Goal: Complete application form

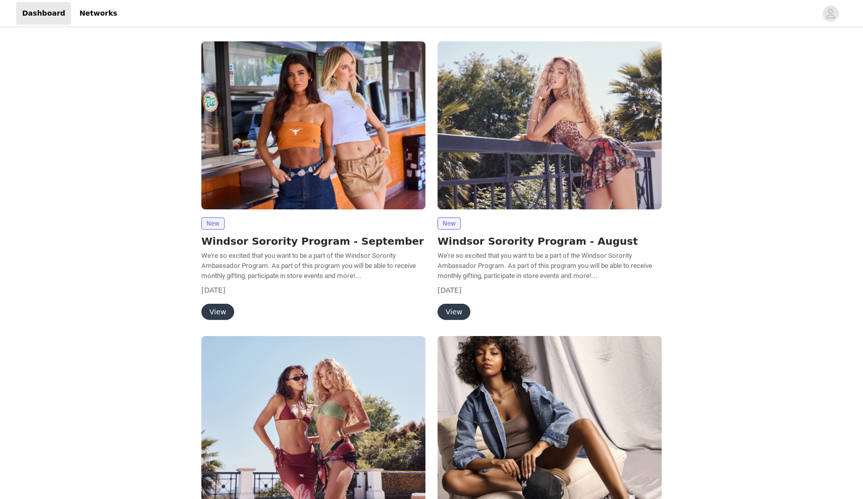
click at [358, 172] on img at bounding box center [313, 125] width 224 height 168
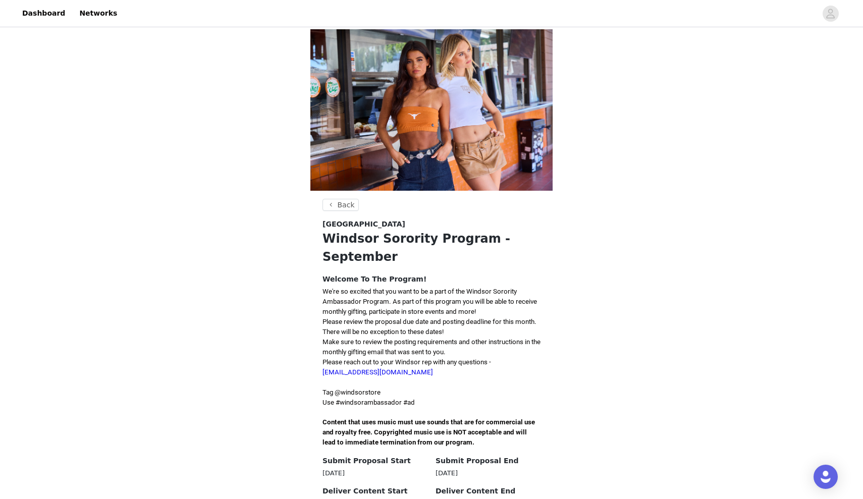
scroll to position [159, 0]
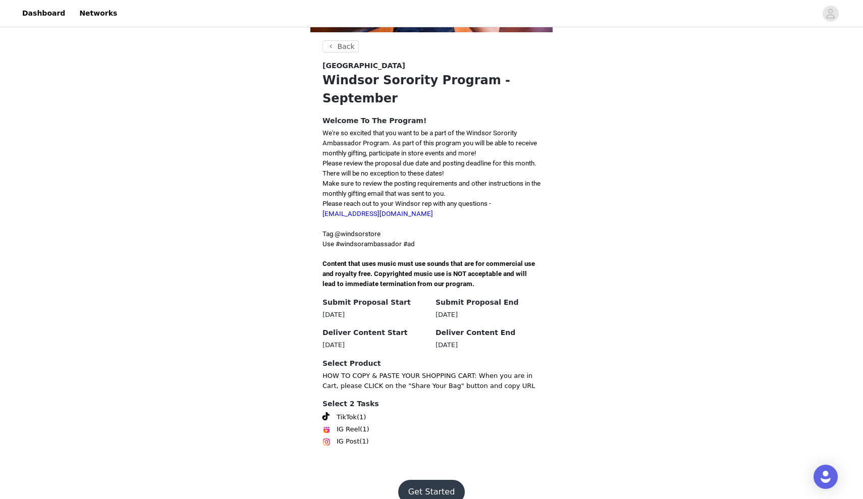
click at [409, 480] on button "Get Started" at bounding box center [431, 492] width 67 height 24
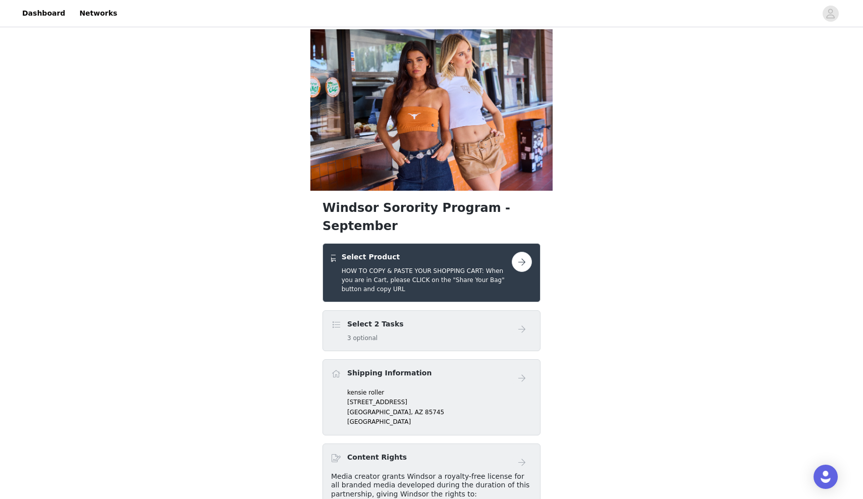
click at [525, 252] on button "button" at bounding box center [522, 262] width 20 height 20
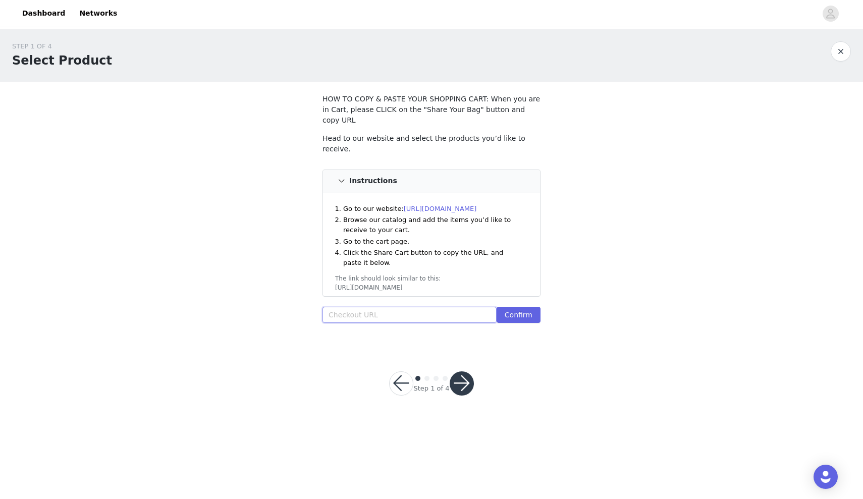
click at [403, 307] on input "text" at bounding box center [410, 315] width 174 height 16
paste input "[URL][DOMAIN_NAME]"
type input "[URL][DOMAIN_NAME]"
click at [527, 307] on button "Confirm" at bounding box center [519, 315] width 44 height 16
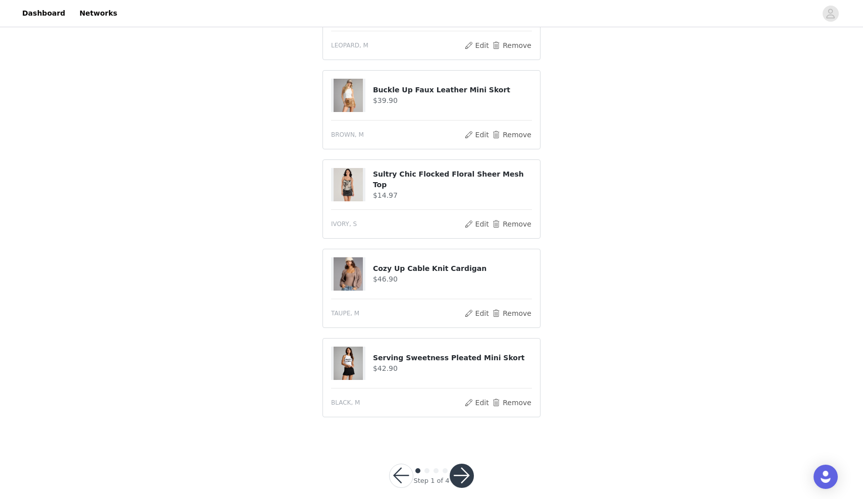
scroll to position [614, 0]
click at [462, 466] on button "button" at bounding box center [462, 476] width 24 height 24
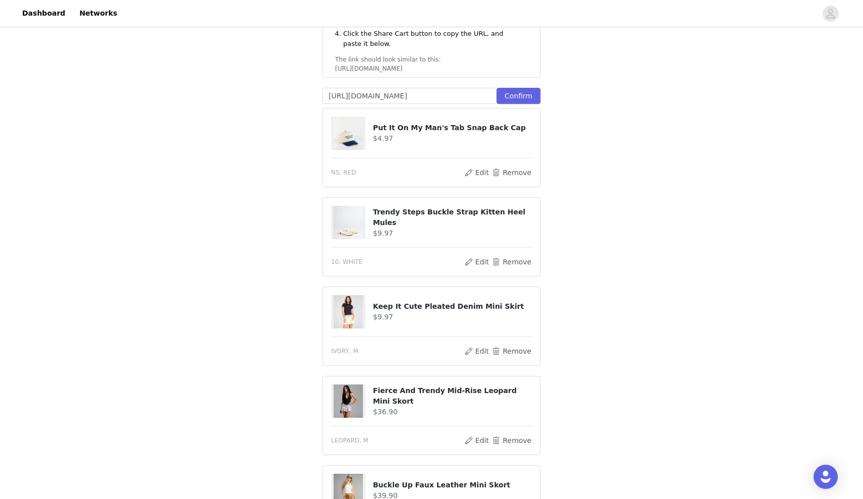
scroll to position [267, 0]
click at [498, 255] on button "Remove" at bounding box center [512, 261] width 40 height 12
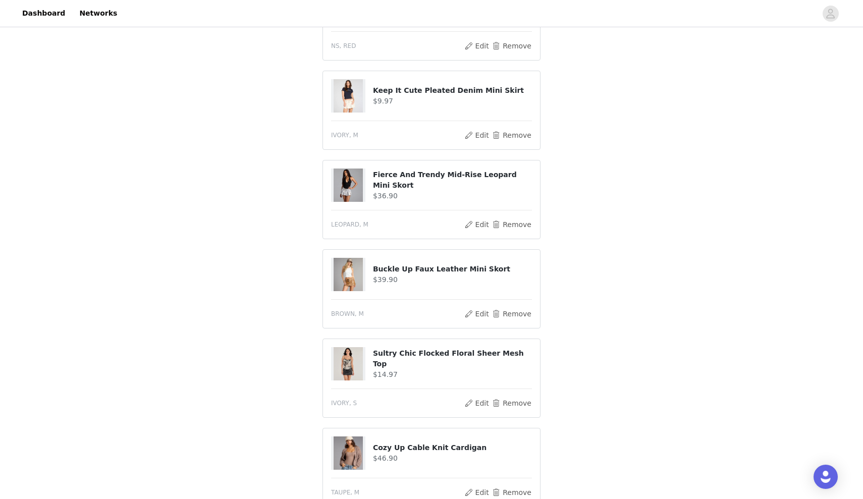
scroll to position [407, 1]
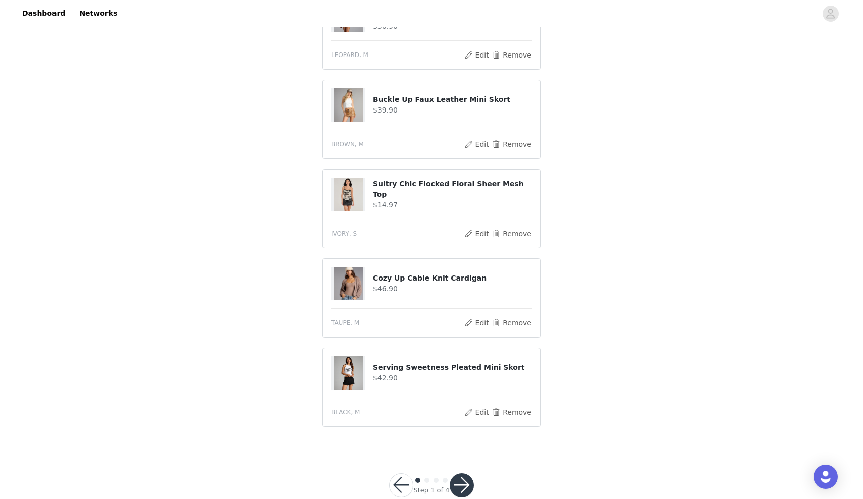
click at [454, 474] on button "button" at bounding box center [462, 486] width 24 height 24
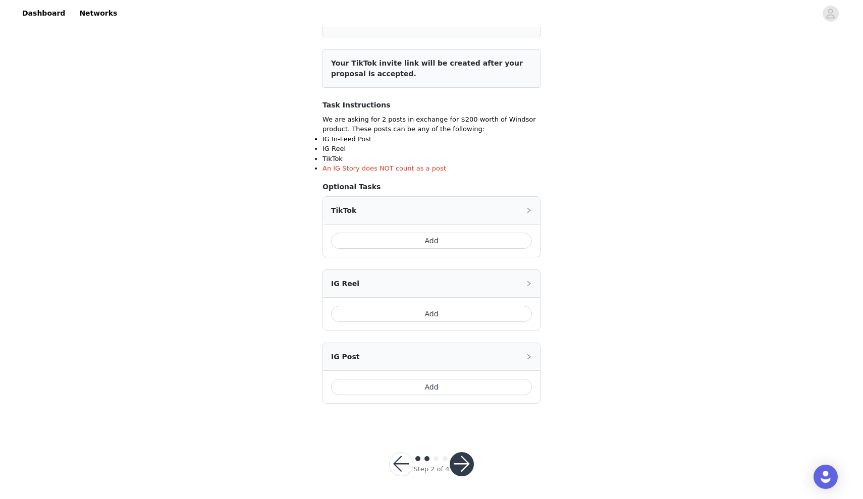
scroll to position [109, 0]
click at [459, 461] on button "button" at bounding box center [462, 465] width 24 height 24
click at [461, 455] on button "button" at bounding box center [462, 465] width 24 height 24
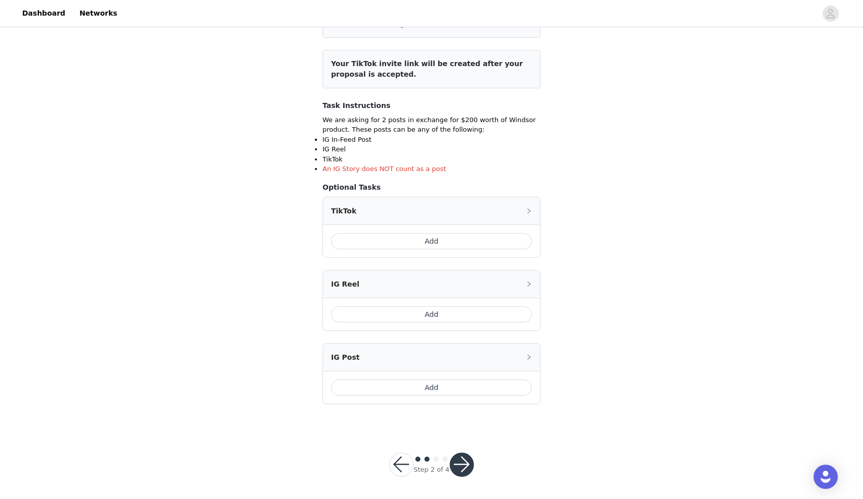
click at [438, 244] on button "Add" at bounding box center [431, 241] width 201 height 16
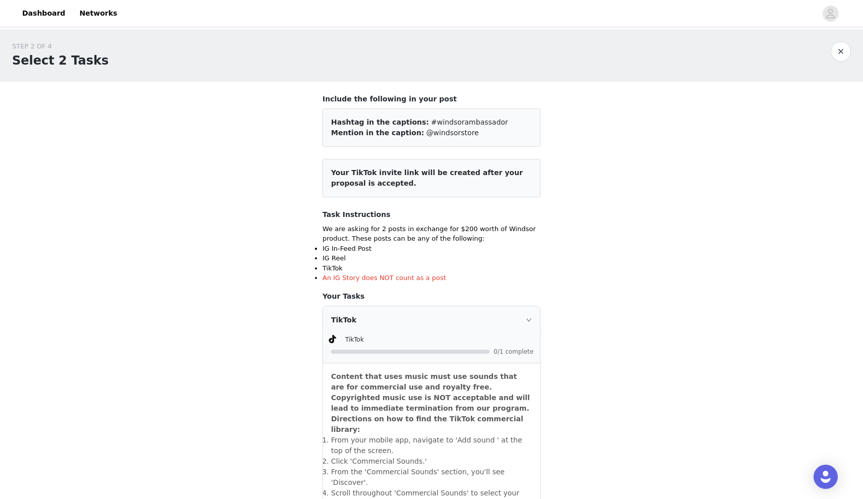
scroll to position [0, 0]
click at [431, 124] on span "#windsorambassador" at bounding box center [469, 122] width 77 height 8
click at [450, 141] on div "Hashtag in the captions: #windsorambassador Mention in the caption: @windsorsto…" at bounding box center [432, 128] width 218 height 38
drag, startPoint x: 486, startPoint y: 137, endPoint x: 414, endPoint y: 100, distance: 79.9
click at [415, 100] on div "Include the following in your post Hashtag in the captions: #windsorambassador …" at bounding box center [432, 120] width 218 height 53
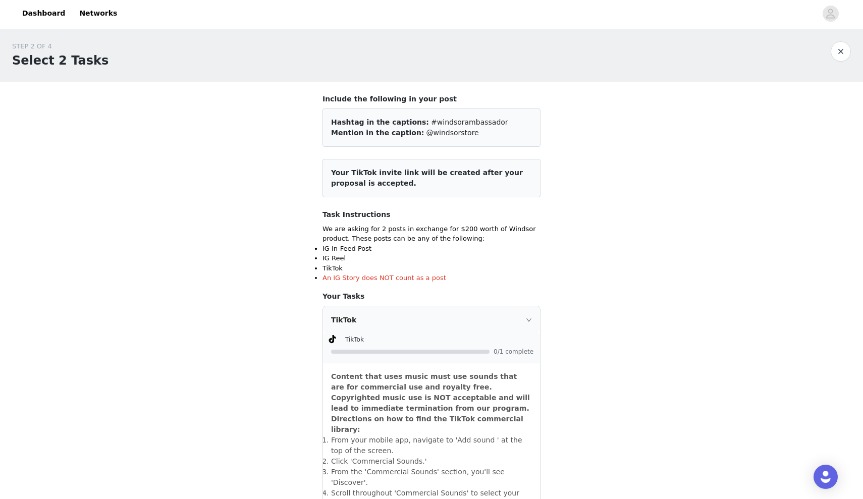
click at [504, 153] on div "Include the following in your post Hashtag in the captions: #windsorambassador …" at bounding box center [432, 399] width 218 height 610
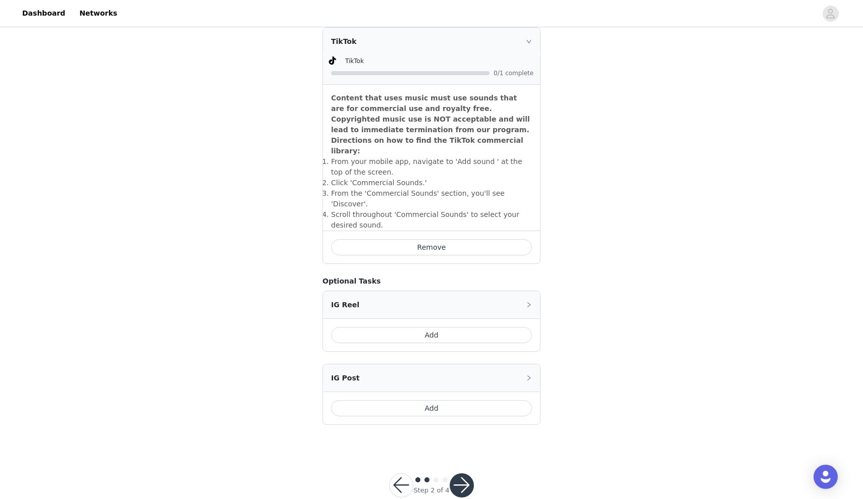
scroll to position [278, 0]
click at [465, 474] on button "button" at bounding box center [462, 486] width 24 height 24
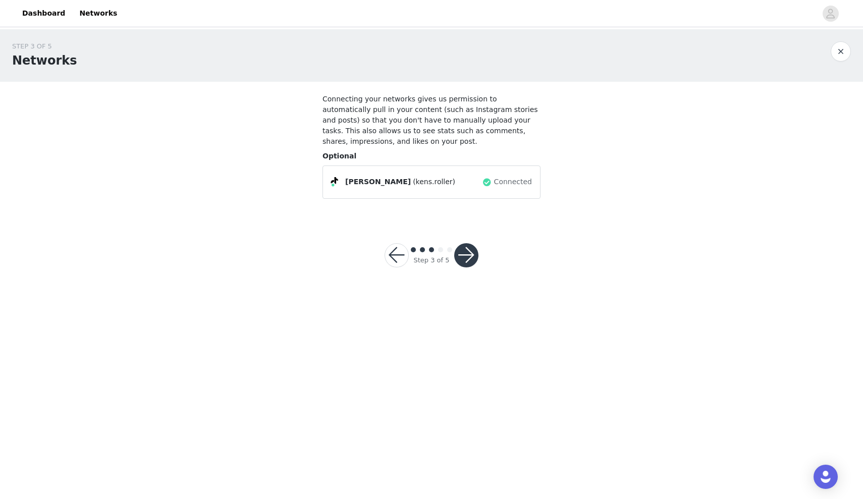
click at [469, 256] on button "button" at bounding box center [466, 255] width 24 height 24
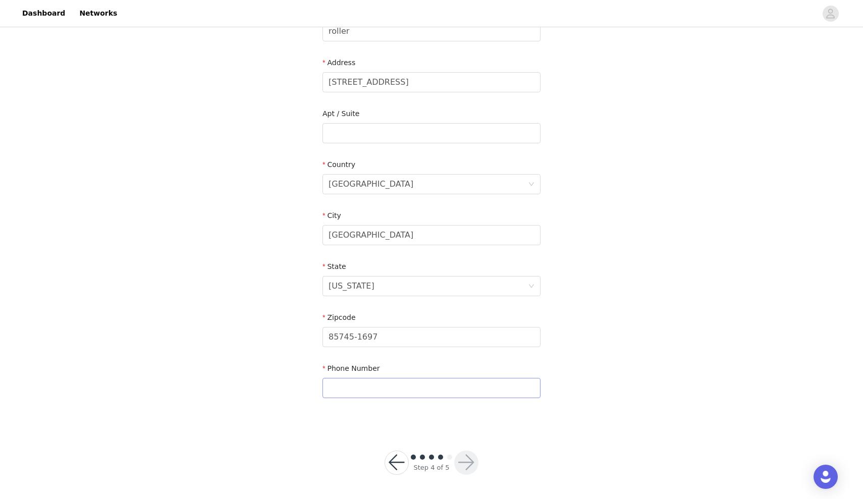
scroll to position [189, 0]
type input "5095592795"
click at [458, 462] on button "button" at bounding box center [466, 463] width 24 height 24
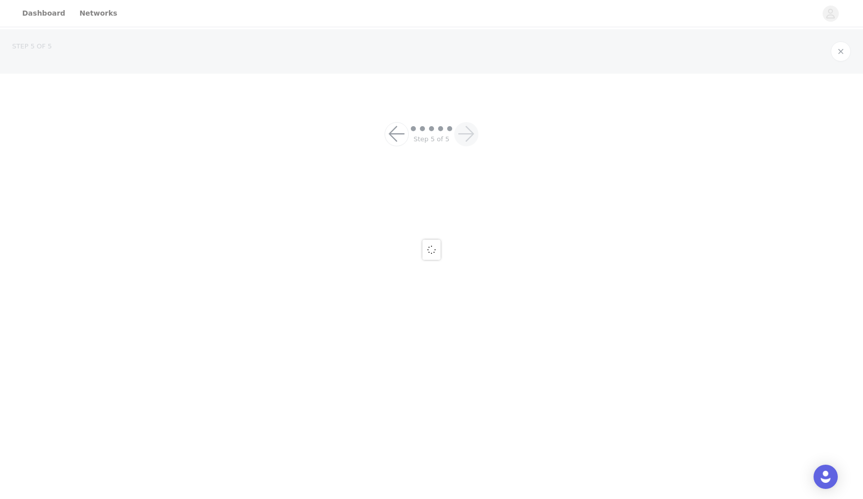
click at [468, 462] on div at bounding box center [431, 249] width 863 height 499
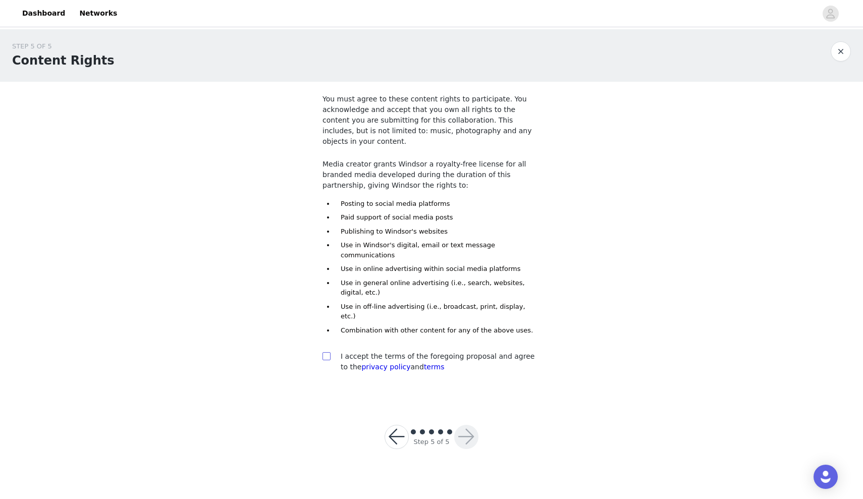
click at [325, 351] on label at bounding box center [327, 356] width 8 height 11
click at [325, 352] on input "checkbox" at bounding box center [326, 355] width 7 height 7
checkbox input "true"
click at [474, 425] on button "button" at bounding box center [466, 437] width 24 height 24
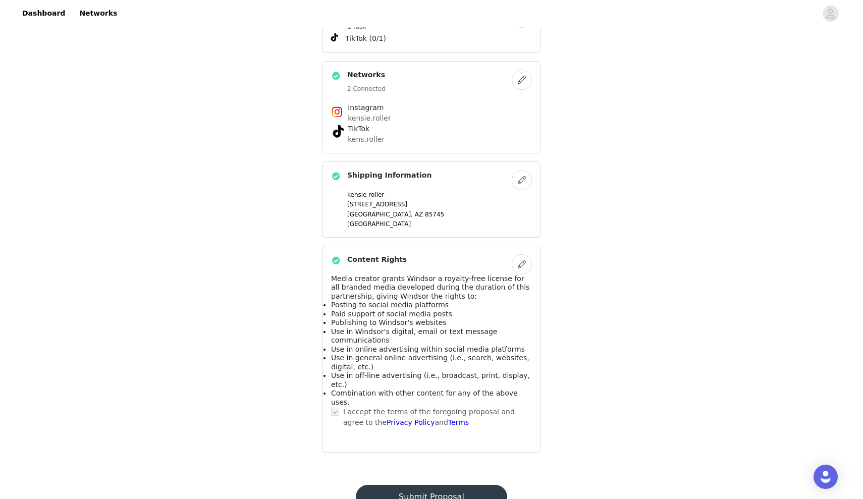
click at [411, 485] on button "Submit Proposal" at bounding box center [431, 497] width 151 height 24
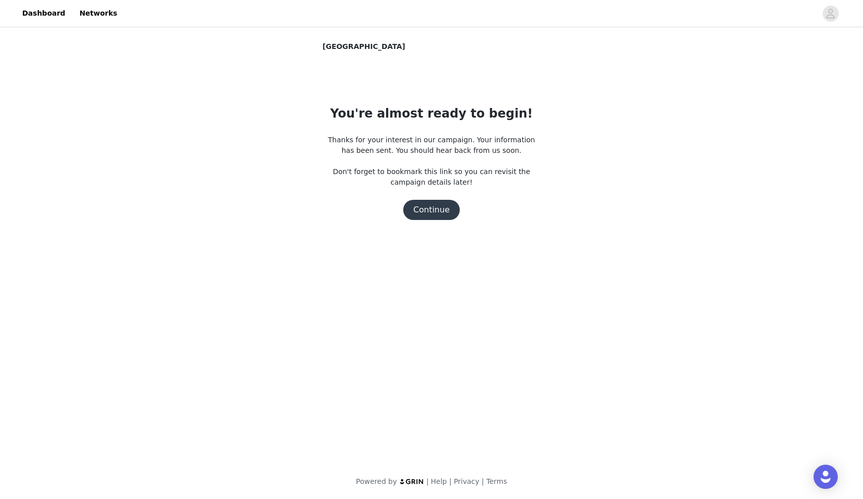
click at [433, 212] on button "Continue" at bounding box center [431, 210] width 57 height 20
